Goal: Transaction & Acquisition: Purchase product/service

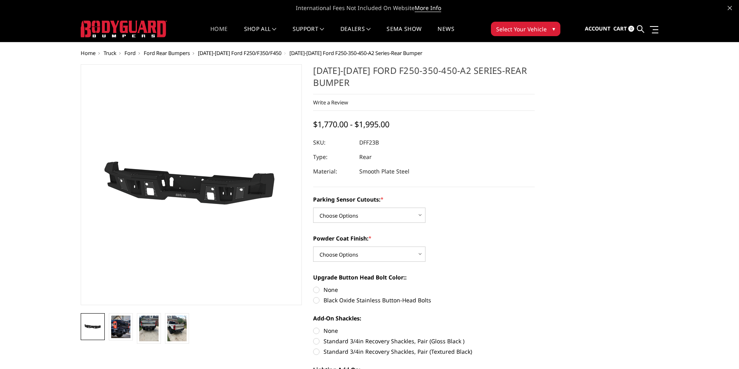
click at [223, 29] on link "Home" at bounding box center [218, 34] width 17 height 16
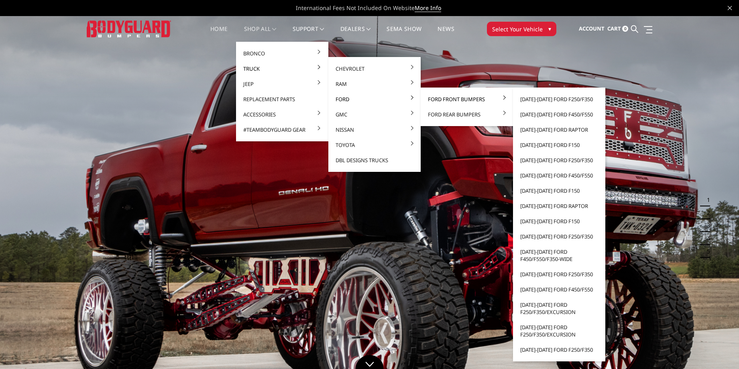
click at [444, 97] on link "Ford Front Bumpers" at bounding box center [467, 99] width 86 height 15
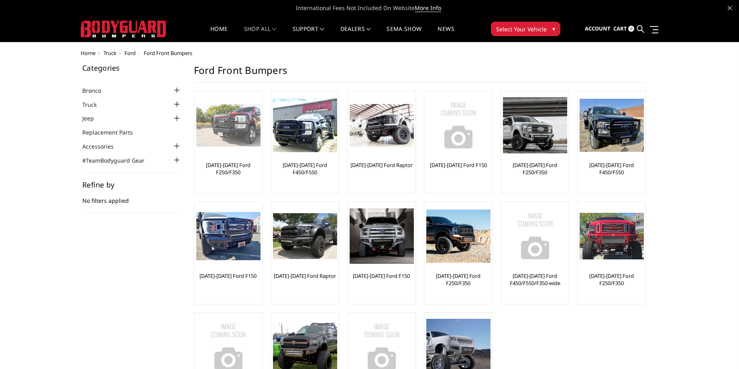
click at [239, 139] on img at bounding box center [228, 125] width 64 height 43
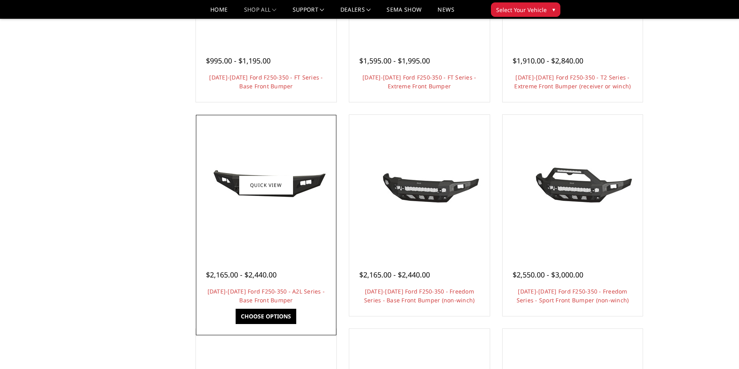
scroll to position [214, 0]
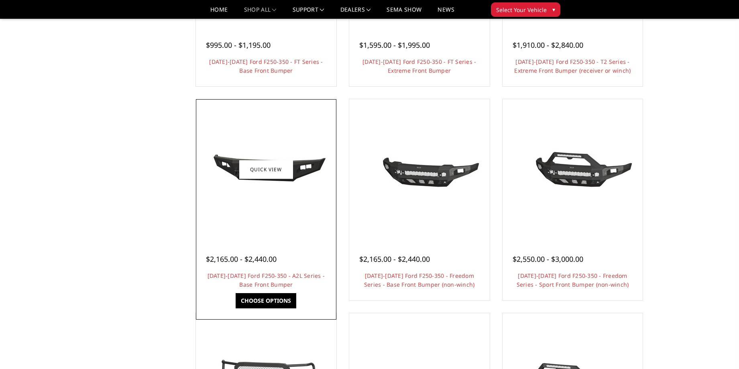
click at [301, 234] on div at bounding box center [266, 169] width 137 height 137
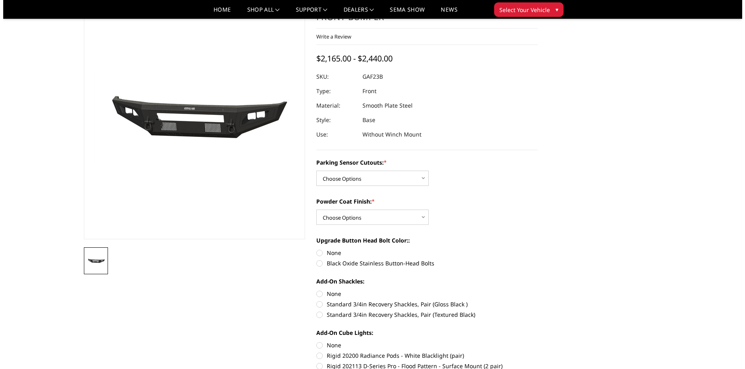
scroll to position [43, 0]
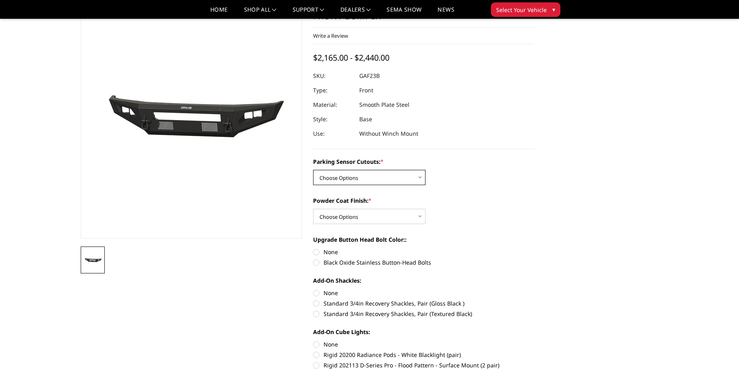
click at [357, 180] on select "Choose Options No - Without Parking Sensor Cutouts Yes - With Parking Sensor Cu…" at bounding box center [369, 177] width 112 height 15
select select "3471"
click at [313, 170] on select "Choose Options No - Without Parking Sensor Cutouts Yes - With Parking Sensor Cu…" at bounding box center [369, 177] width 112 height 15
click at [349, 220] on select "Choose Options Bare Metal Textured Black Powder Coat" at bounding box center [369, 216] width 112 height 15
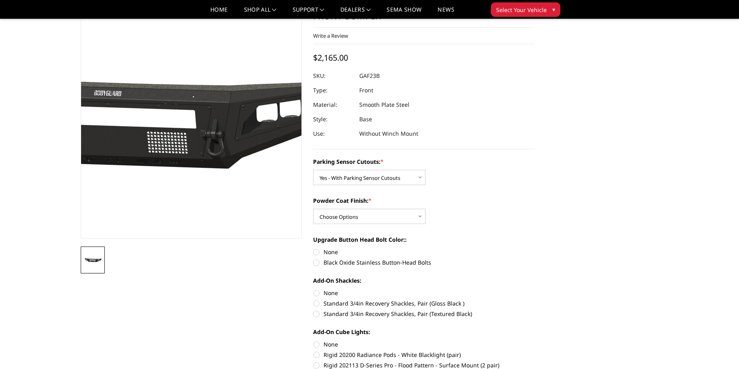
click at [246, 205] on img at bounding box center [120, 120] width 514 height 236
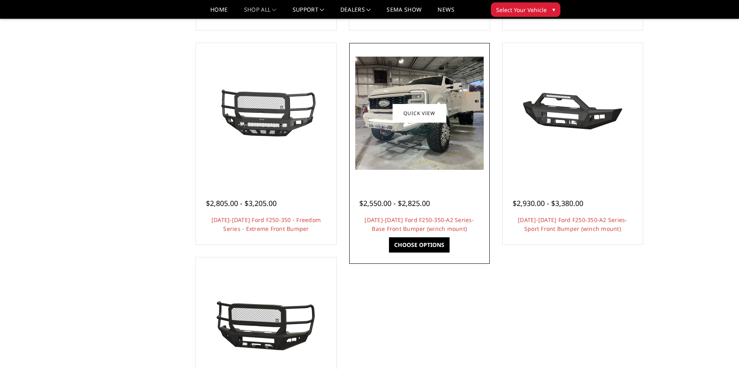
scroll to position [471, 0]
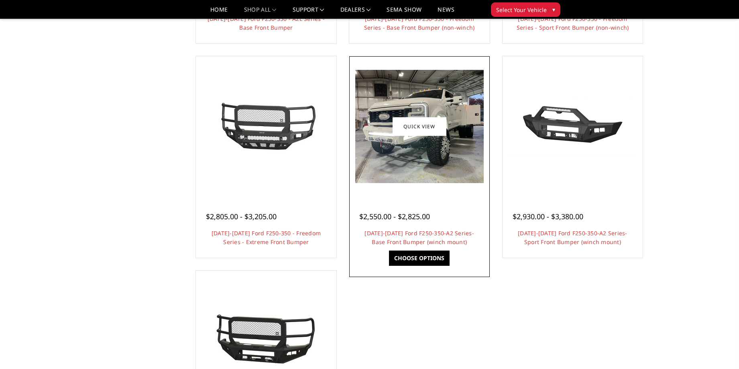
click at [432, 163] on img at bounding box center [419, 126] width 129 height 113
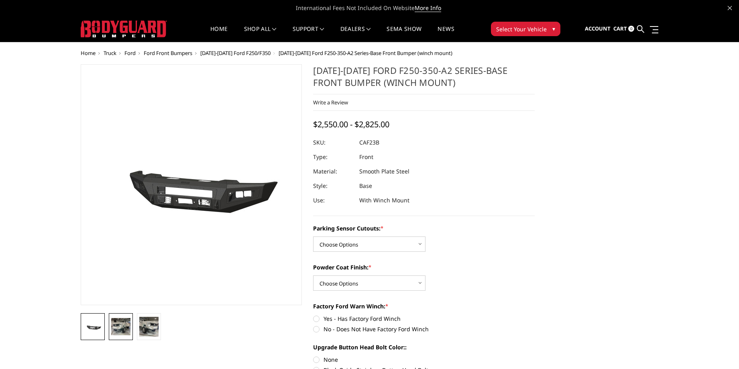
click at [115, 325] on img at bounding box center [120, 326] width 19 height 17
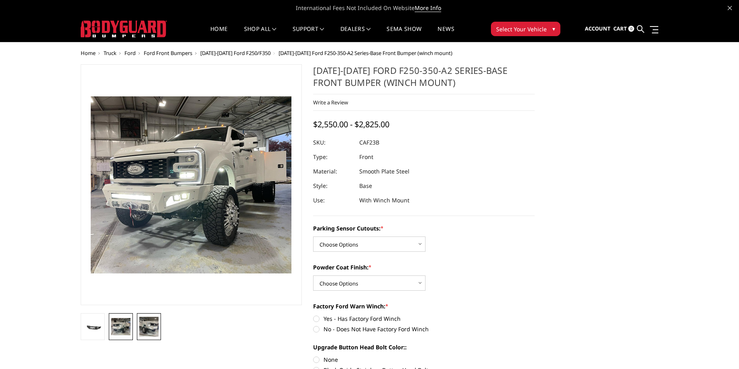
click at [148, 326] on img at bounding box center [148, 326] width 19 height 19
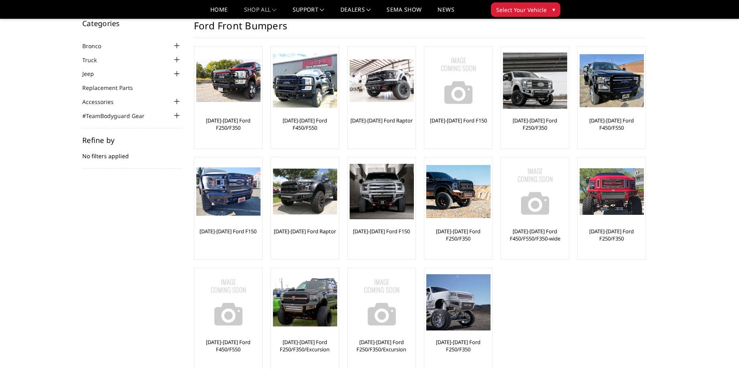
scroll to position [43, 0]
